Goal: Task Accomplishment & Management: Use online tool/utility

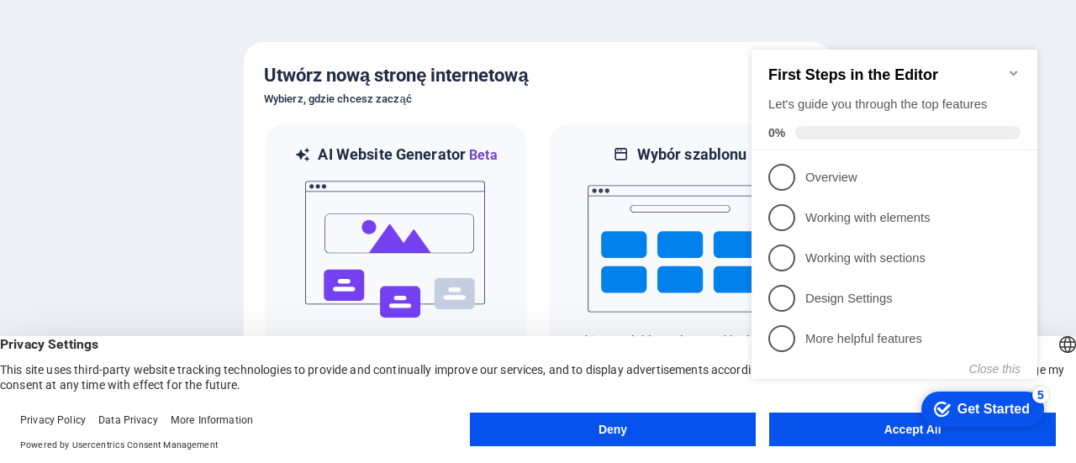
click at [1014, 66] on icon "Minimize checklist" at bounding box center [1013, 72] width 13 height 13
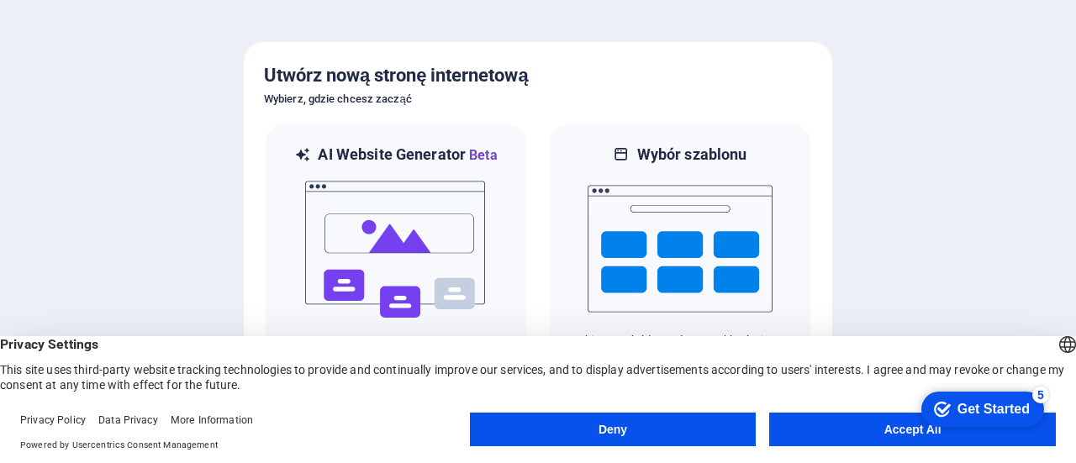
click at [794, 426] on button "Accept All" at bounding box center [912, 430] width 287 height 34
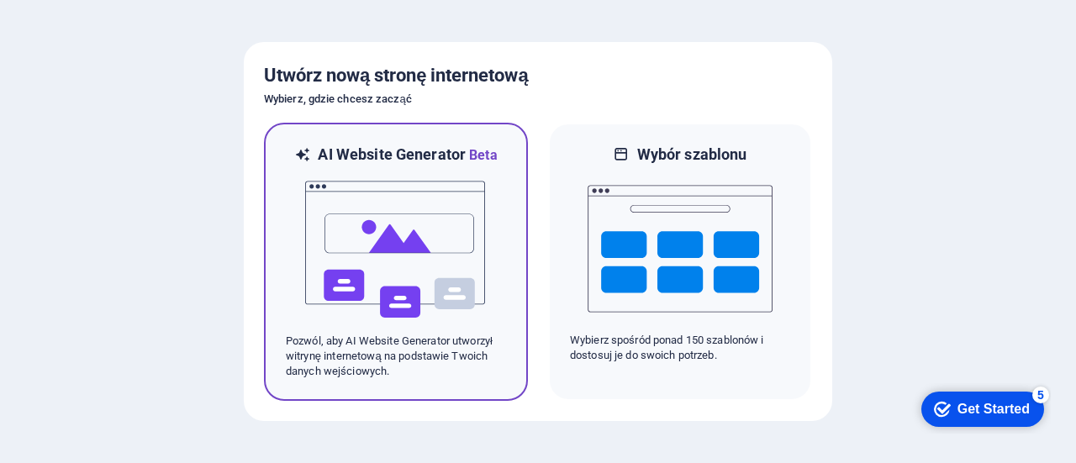
click at [464, 254] on img at bounding box center [395, 250] width 185 height 168
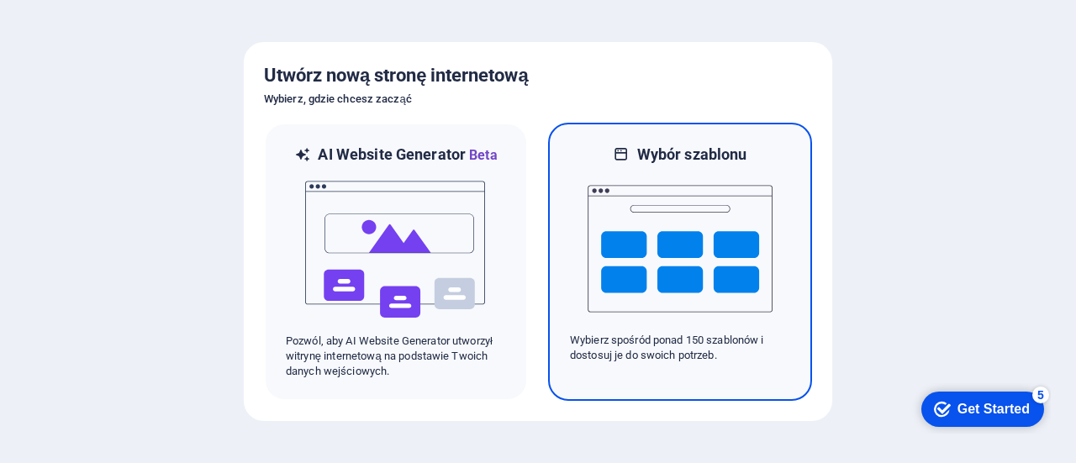
click at [702, 266] on img at bounding box center [680, 249] width 185 height 168
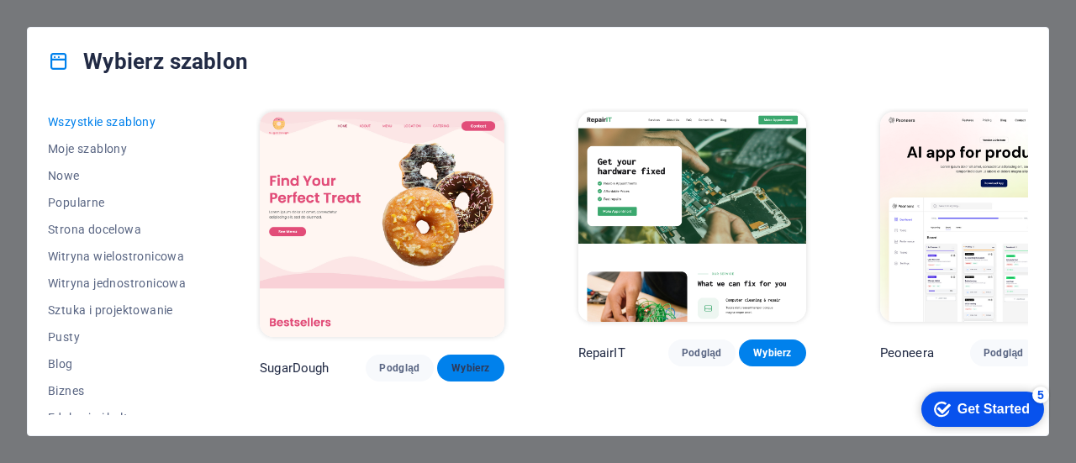
click at [438, 355] on button "Wybierz" at bounding box center [470, 368] width 67 height 27
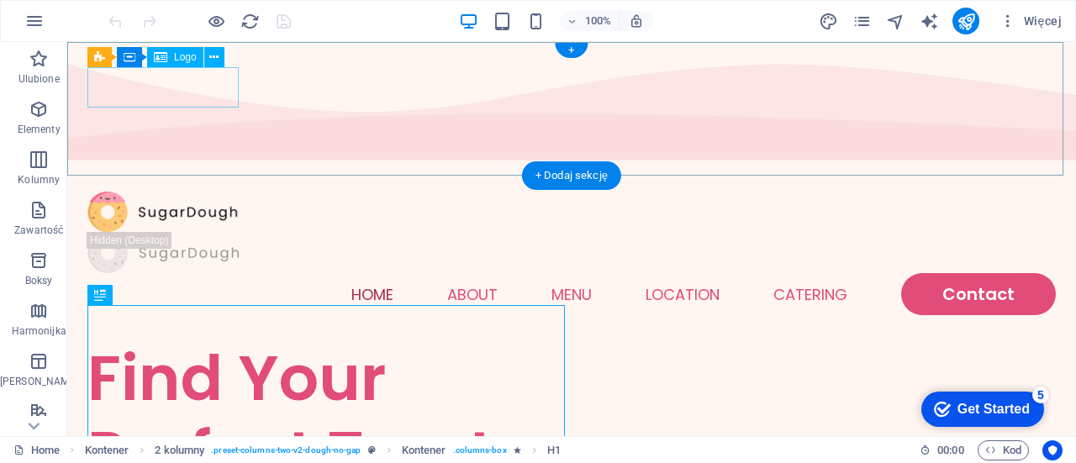
click at [201, 192] on div at bounding box center [571, 212] width 968 height 41
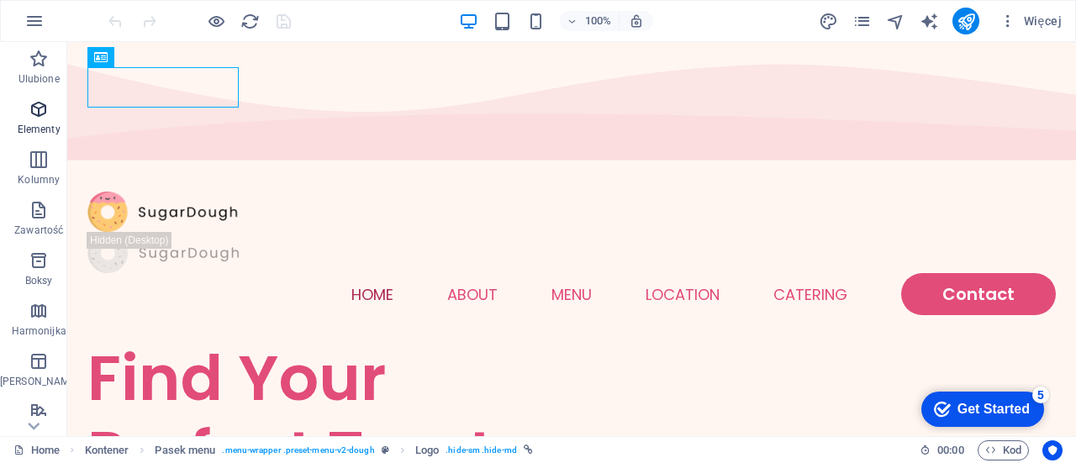
click at [32, 114] on icon "button" at bounding box center [39, 109] width 20 height 20
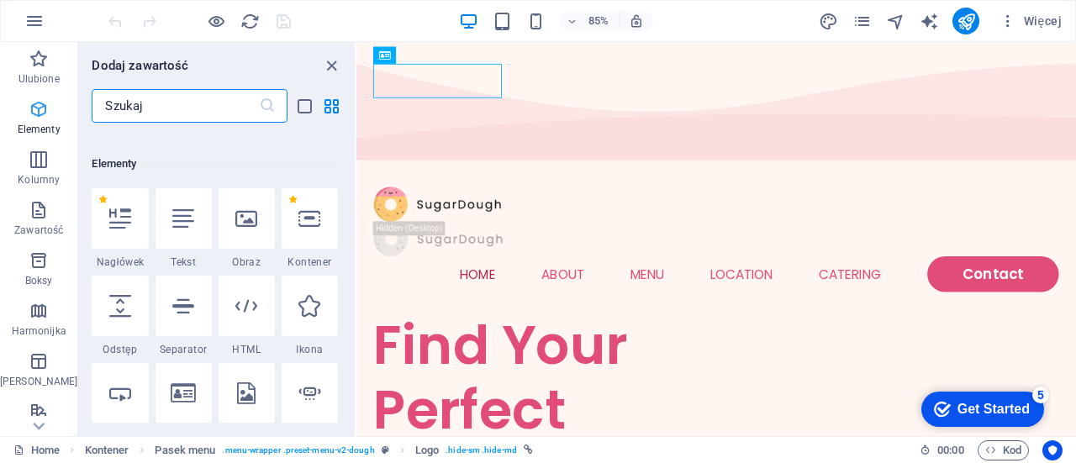
scroll to position [179, 0]
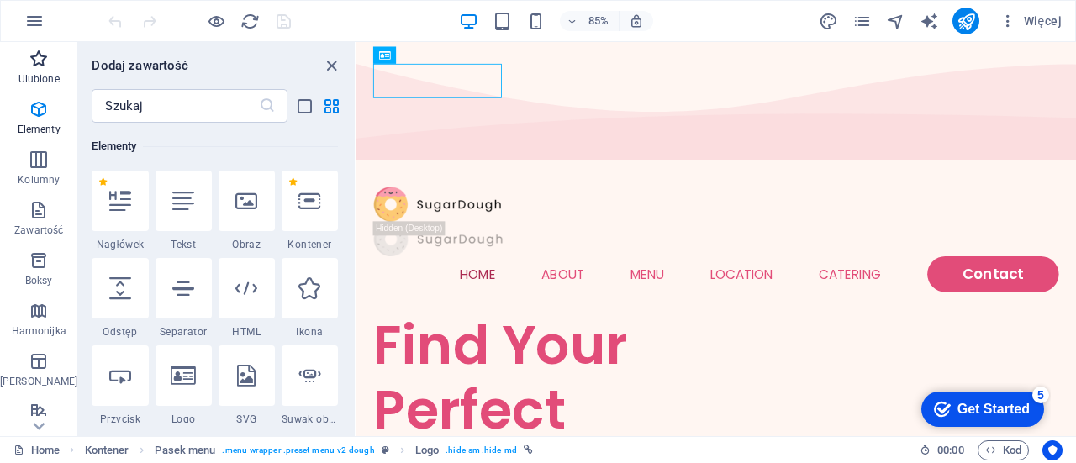
click at [30, 73] on p "Ulubione" at bounding box center [38, 78] width 41 height 13
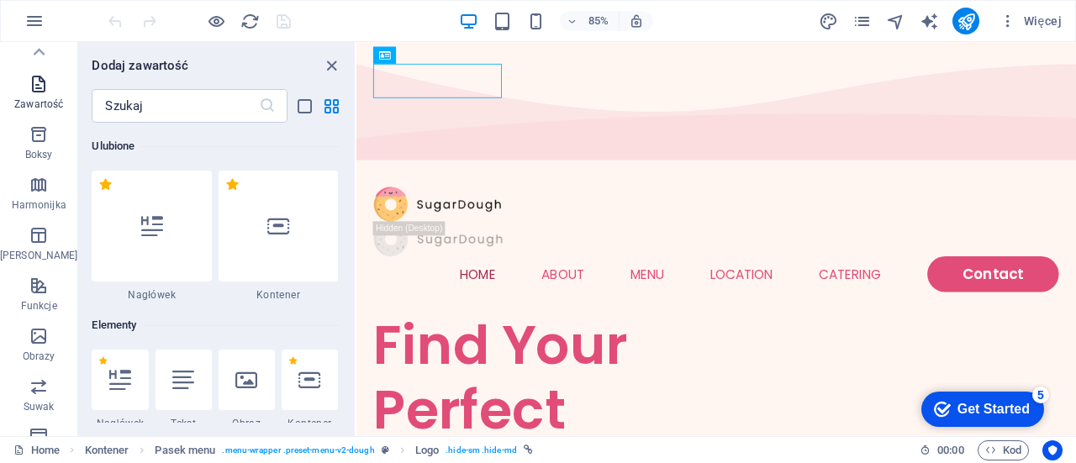
scroll to position [0, 0]
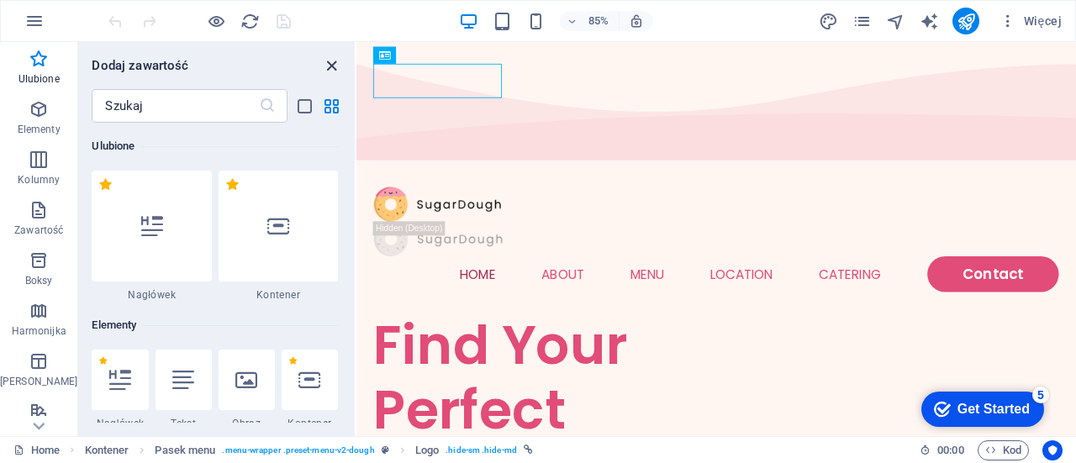
click at [335, 68] on icon "close panel" at bounding box center [331, 65] width 19 height 19
